Goal: Transaction & Acquisition: Purchase product/service

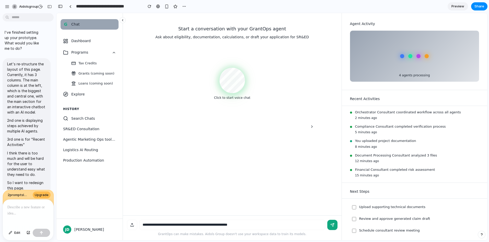
scroll to position [2773, 0]
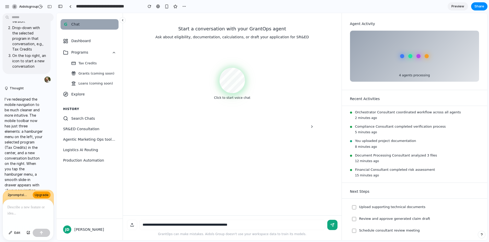
click at [38, 195] on span "Upgrade" at bounding box center [42, 195] width 14 height 5
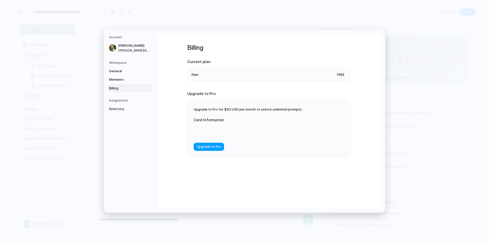
click at [205, 145] on span "Upgrade to Pro" at bounding box center [209, 146] width 24 height 5
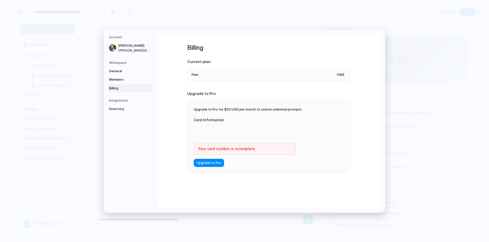
click at [210, 112] on div "Upgrade to Pro for $20 USD per month to unlock unlimited prompts. Card Informat…" at bounding box center [268, 136] width 163 height 73
click at [119, 101] on h5 "Integrations" at bounding box center [130, 100] width 43 height 5
click at [119, 79] on span "Members" at bounding box center [125, 79] width 33 height 5
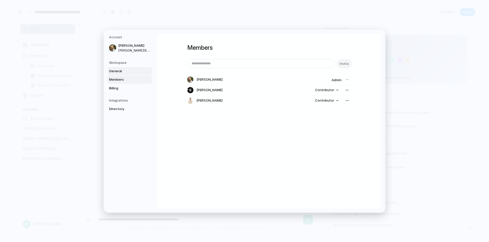
click at [119, 72] on span "General" at bounding box center [125, 70] width 33 height 5
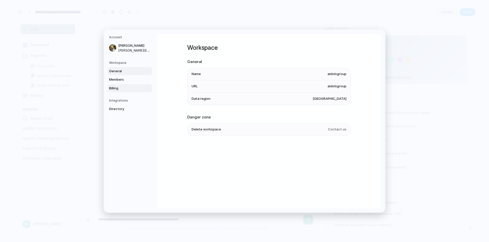
click at [125, 90] on span "Billing" at bounding box center [125, 88] width 33 height 5
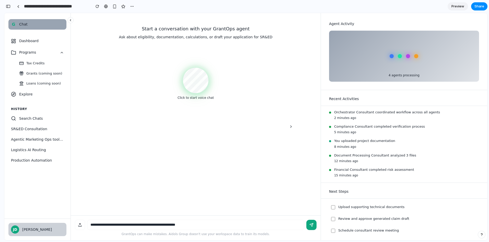
click at [30, 232] on div "[PERSON_NAME]" at bounding box center [43, 229] width 42 height 5
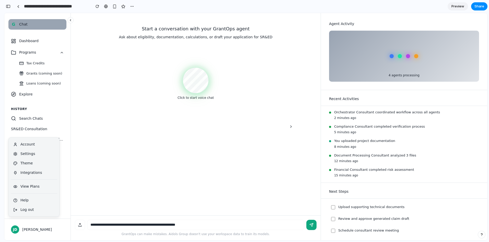
click at [89, 190] on div "Start a conversation with your GrantOps agent Ask about eligibility, documentat…" at bounding box center [196, 114] width 242 height 203
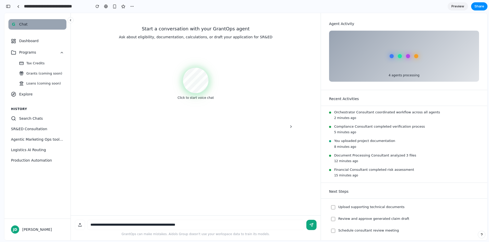
click at [69, 21] on icon at bounding box center [71, 20] width 4 height 4
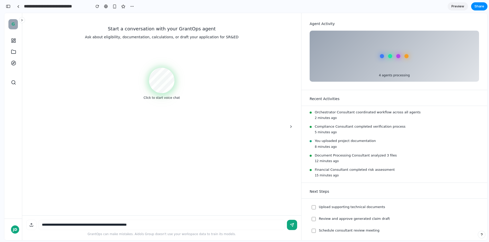
click at [21, 20] on icon at bounding box center [22, 20] width 4 height 4
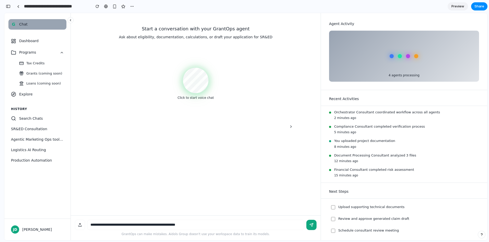
click at [453, 6] on span "Preview" at bounding box center [457, 6] width 13 height 5
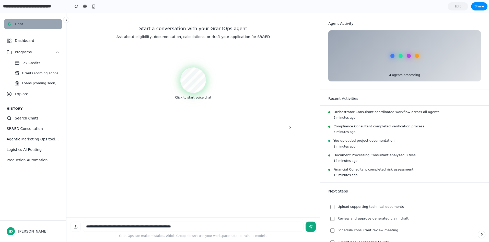
click at [68, 20] on button at bounding box center [66, 20] width 6 height 6
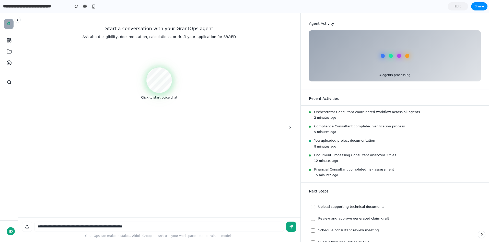
click at [18, 20] on icon at bounding box center [18, 20] width 4 height 4
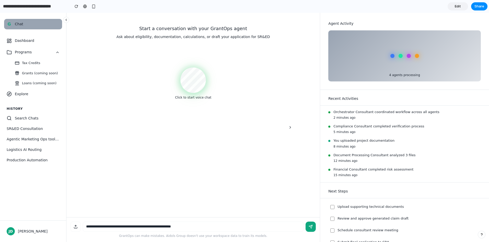
click at [75, 29] on p "Start a conversation with your GrantOps agent" at bounding box center [193, 28] width 245 height 7
click at [460, 4] on span "Edit" at bounding box center [458, 6] width 6 height 5
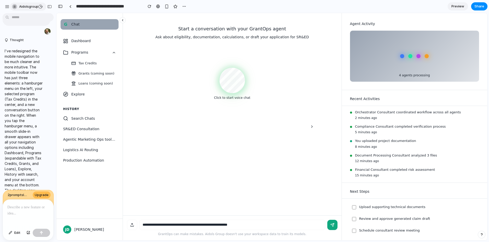
click at [25, 8] on span "aidolsgroup" at bounding box center [28, 6] width 19 height 5
click at [7, 5] on div "Settings Invite members Change theme Sign out" at bounding box center [244, 121] width 489 height 242
click at [7, 5] on div "button" at bounding box center [7, 6] width 5 height 5
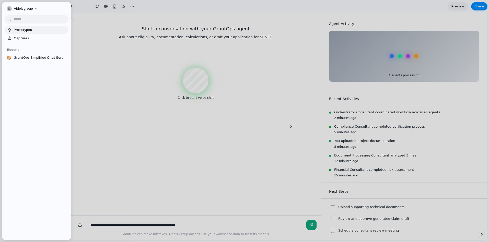
click at [29, 28] on span "Prototypes" at bounding box center [40, 29] width 53 height 5
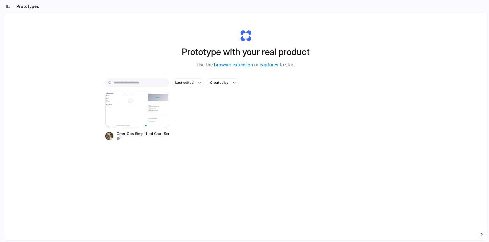
click at [13, 8] on div "Prototypes" at bounding box center [21, 6] width 35 height 10
click at [10, 7] on div "button" at bounding box center [8, 7] width 5 height 4
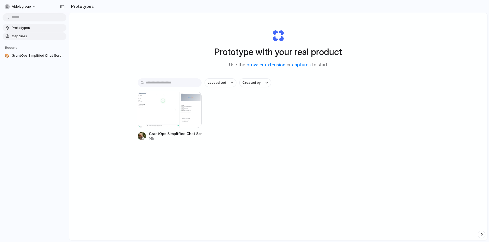
click at [22, 34] on span "Captures" at bounding box center [38, 36] width 53 height 5
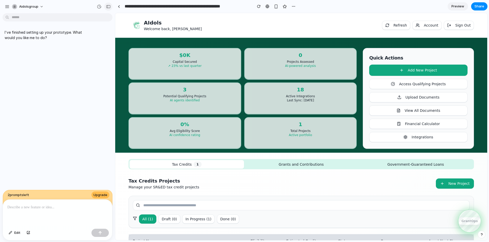
click at [107, 7] on div "button" at bounding box center [108, 7] width 5 height 4
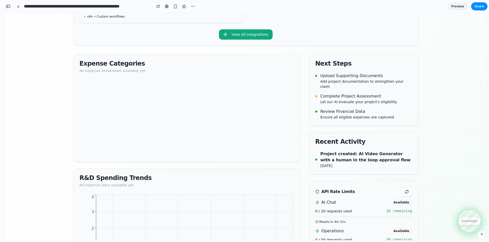
scroll to position [383, 0]
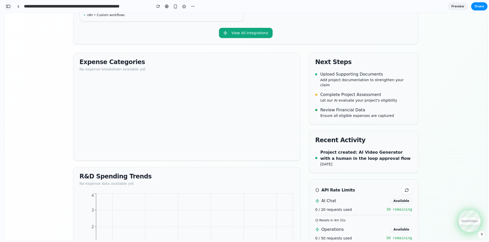
click at [9, 6] on div "button" at bounding box center [8, 7] width 5 height 4
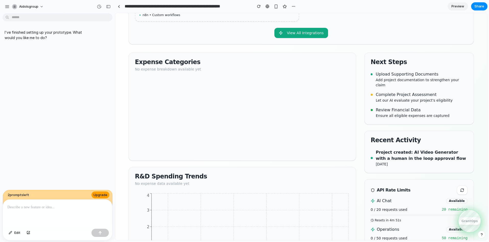
click at [100, 194] on span "Upgrade" at bounding box center [100, 195] width 14 height 5
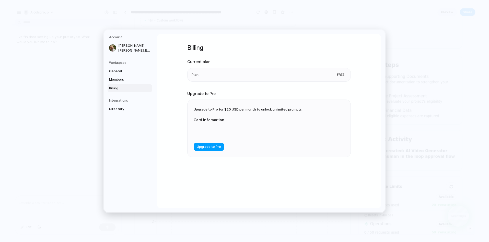
click at [215, 145] on span "Upgrade to Pro" at bounding box center [209, 146] width 24 height 5
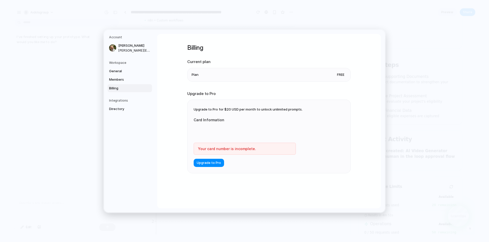
click at [244, 121] on com-1password-menu at bounding box center [244, 121] width 0 height 0
click at [197, 150] on div "Your card number is incomplete." at bounding box center [245, 149] width 102 height 12
click at [257, 150] on div "Your card number is incomplete." at bounding box center [245, 149] width 102 height 12
click at [175, 94] on div "Billing Current plan Plan Free Upgrade to Pro Upgrade to Pro for $20 USD per mo…" at bounding box center [269, 121] width 224 height 174
click at [202, 73] on li "Plan Free" at bounding box center [269, 74] width 155 height 13
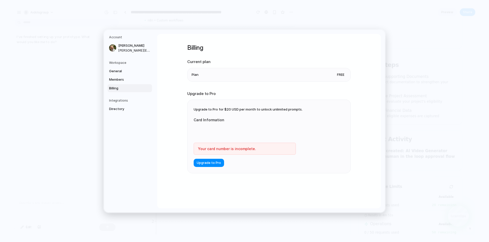
click at [205, 148] on div "Your card number is incomplete." at bounding box center [245, 149] width 102 height 12
click at [119, 80] on span "Members" at bounding box center [125, 79] width 33 height 5
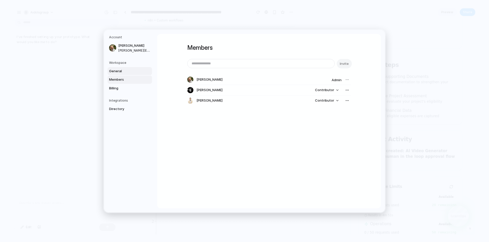
click at [121, 73] on span "General" at bounding box center [125, 70] width 33 height 5
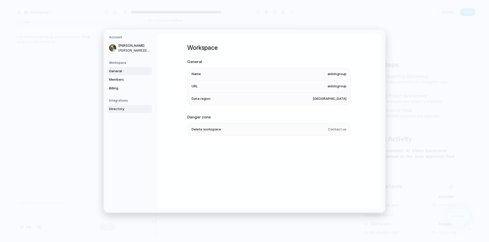
click at [120, 107] on span "Directory" at bounding box center [125, 109] width 33 height 5
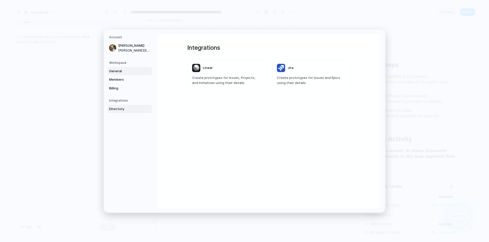
click at [119, 72] on span "General" at bounding box center [125, 70] width 33 height 5
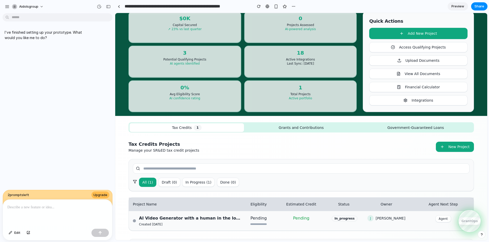
scroll to position [56, 0]
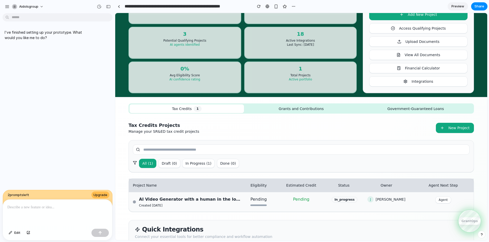
click at [274, 108] on button "Grants and Contributions" at bounding box center [301, 109] width 114 height 8
click at [293, 110] on button "Grants and Contributions" at bounding box center [301, 109] width 114 height 8
click at [276, 133] on div "Tax Credits Projects Manage your SR&ED tax credit projects New Project" at bounding box center [300, 128] width 345 height 12
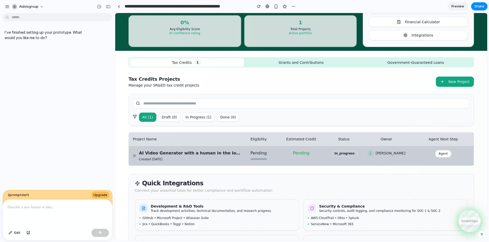
scroll to position [152, 0]
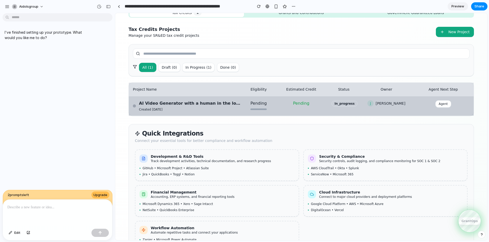
click at [259, 103] on div "Pending" at bounding box center [258, 103] width 24 height 6
click at [183, 107] on div "AI Video Generator with a human in the loop approval flow Created 10/1/2025" at bounding box center [190, 105] width 103 height 11
click at [158, 103] on div "AI Video Generator with a human in the loop approval flow" at bounding box center [190, 103] width 103 height 6
click at [447, 100] on button "Agent" at bounding box center [443, 103] width 16 height 7
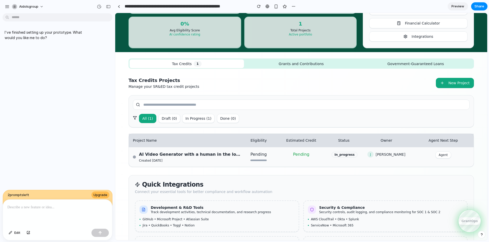
scroll to position [92, 0]
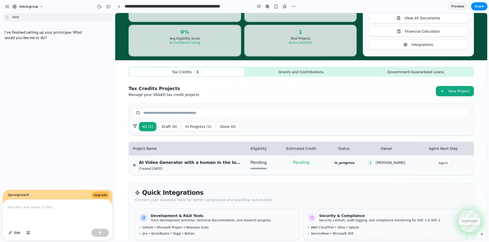
click at [293, 69] on button "Grants and Contributions" at bounding box center [301, 72] width 114 height 8
click at [291, 70] on button "Grants and Contributions" at bounding box center [301, 72] width 114 height 8
